Goal: Check status: Check status

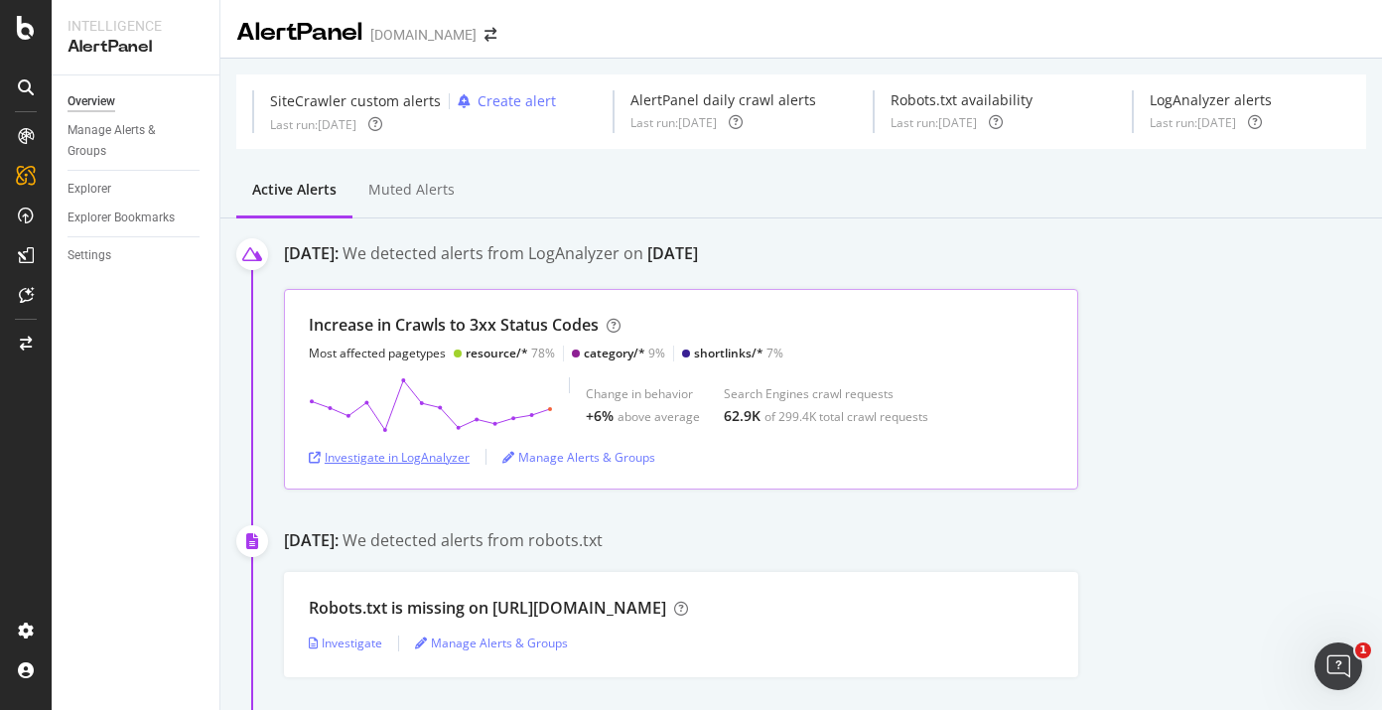
click at [403, 463] on div "Investigate in LogAnalyzer" at bounding box center [389, 457] width 161 height 17
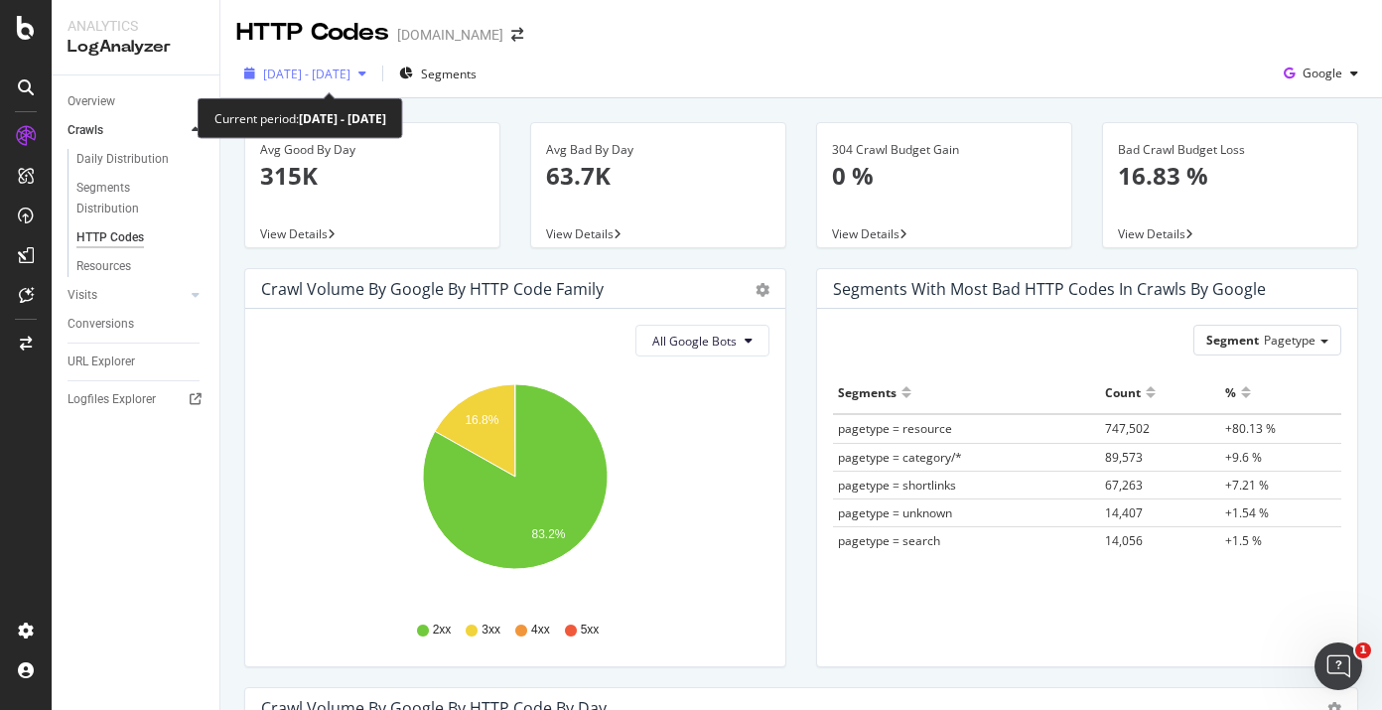
click at [374, 85] on div "2025 Sep. 20th - Oct. 4th" at bounding box center [305, 74] width 138 height 30
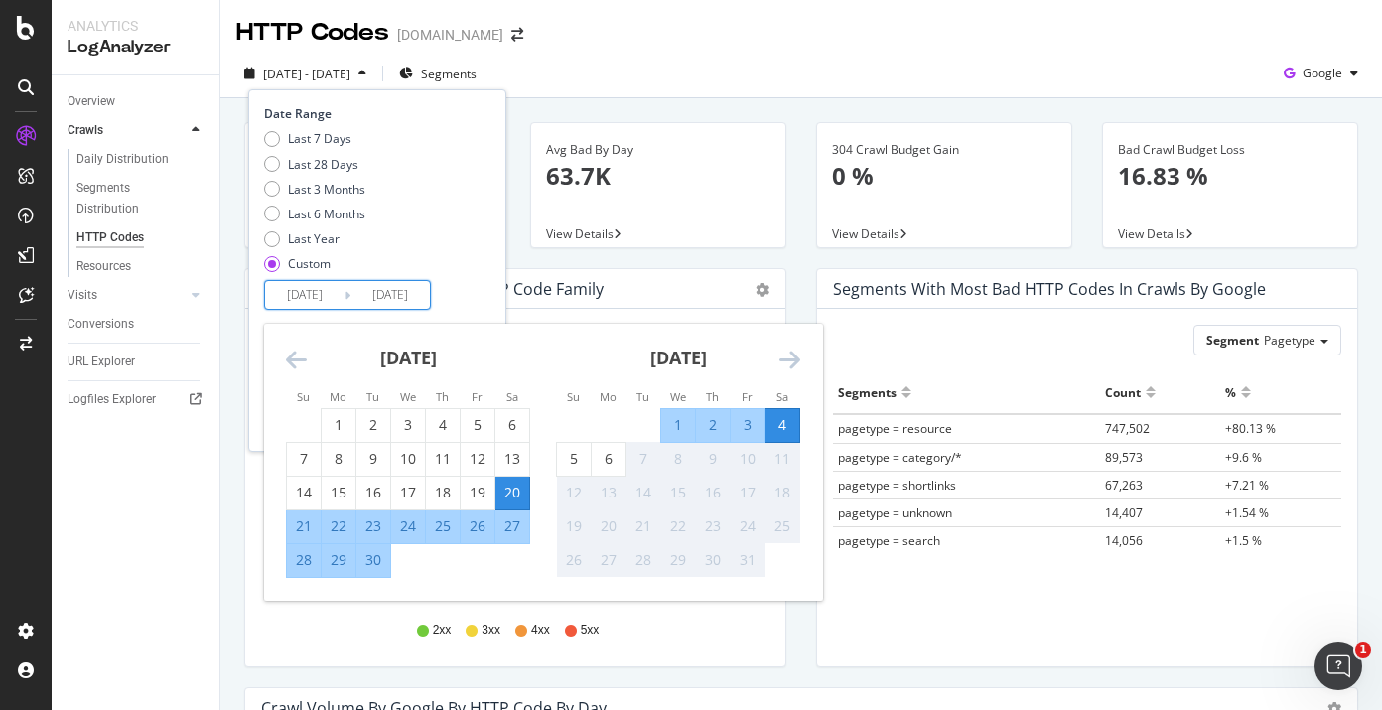
click at [379, 291] on input "2025/10/04" at bounding box center [389, 295] width 79 height 28
click at [604, 461] on div "6" at bounding box center [609, 459] width 34 height 20
type input "2025/10/06"
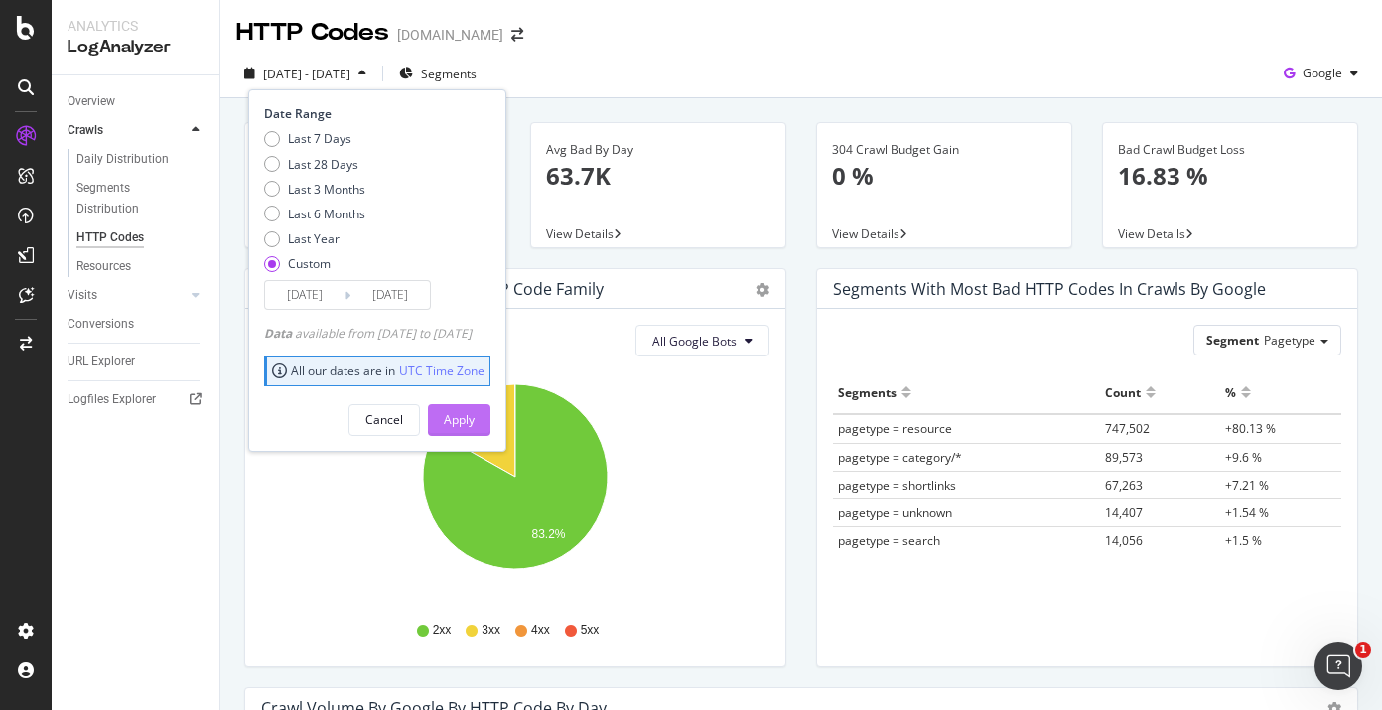
click at [490, 414] on button "Apply" at bounding box center [459, 420] width 63 height 32
